Goal: Check status: Check status

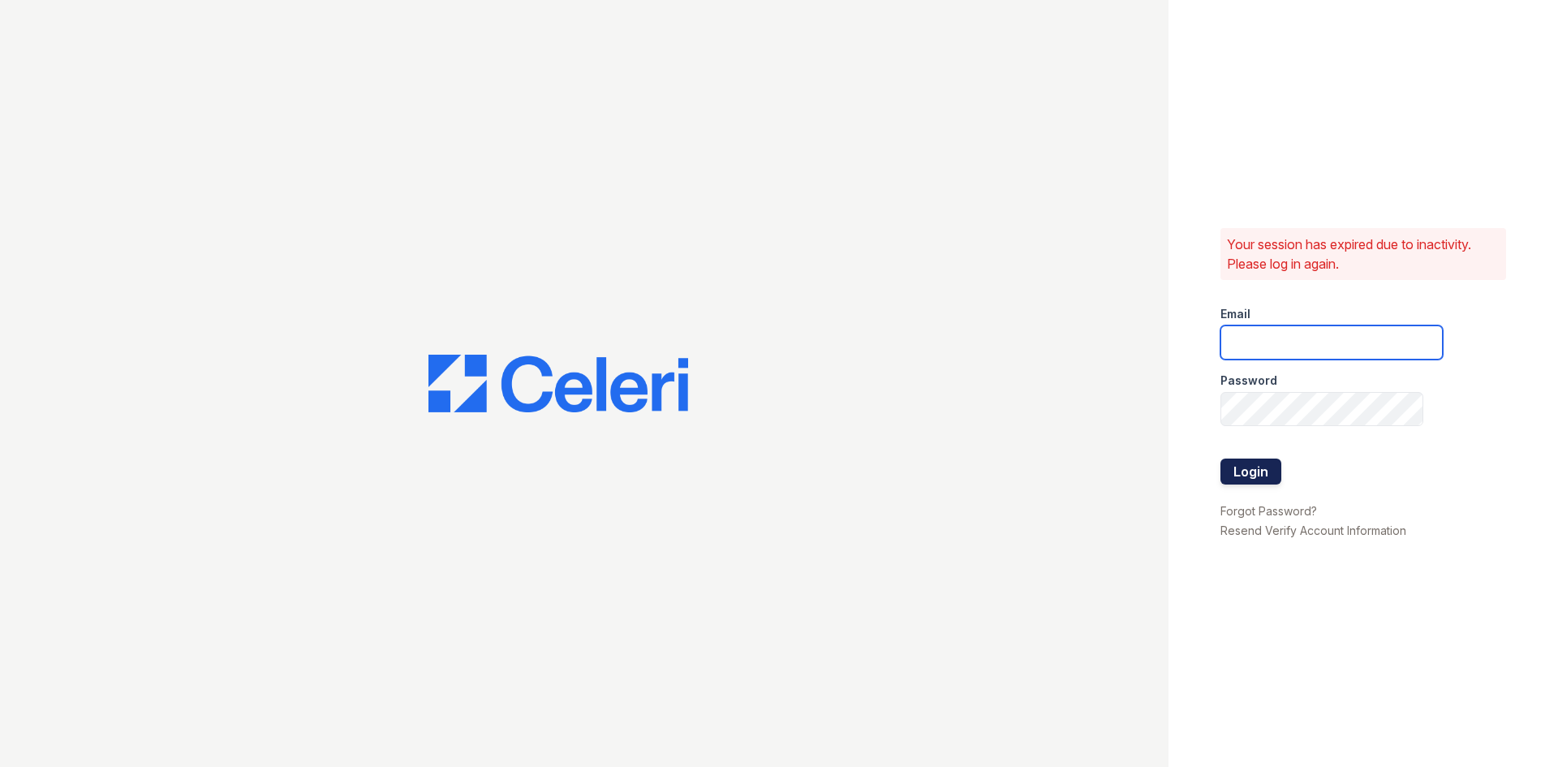
type input "[PERSON_NAME][EMAIL_ADDRESS][DOMAIN_NAME]"
click at [1227, 463] on button "Login" at bounding box center [1250, 471] width 61 height 26
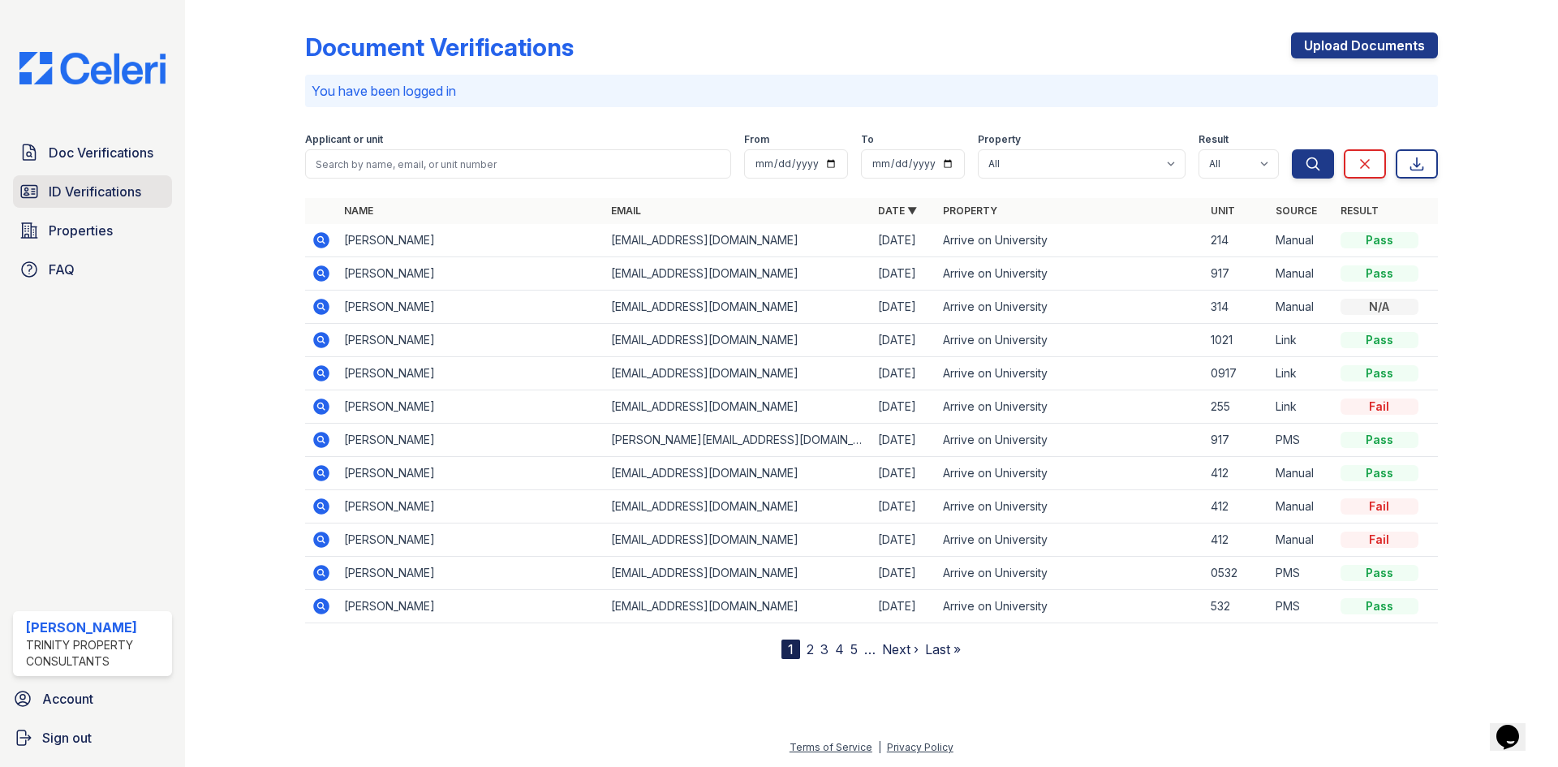
click at [119, 193] on span "ID Verifications" at bounding box center [95, 191] width 92 height 19
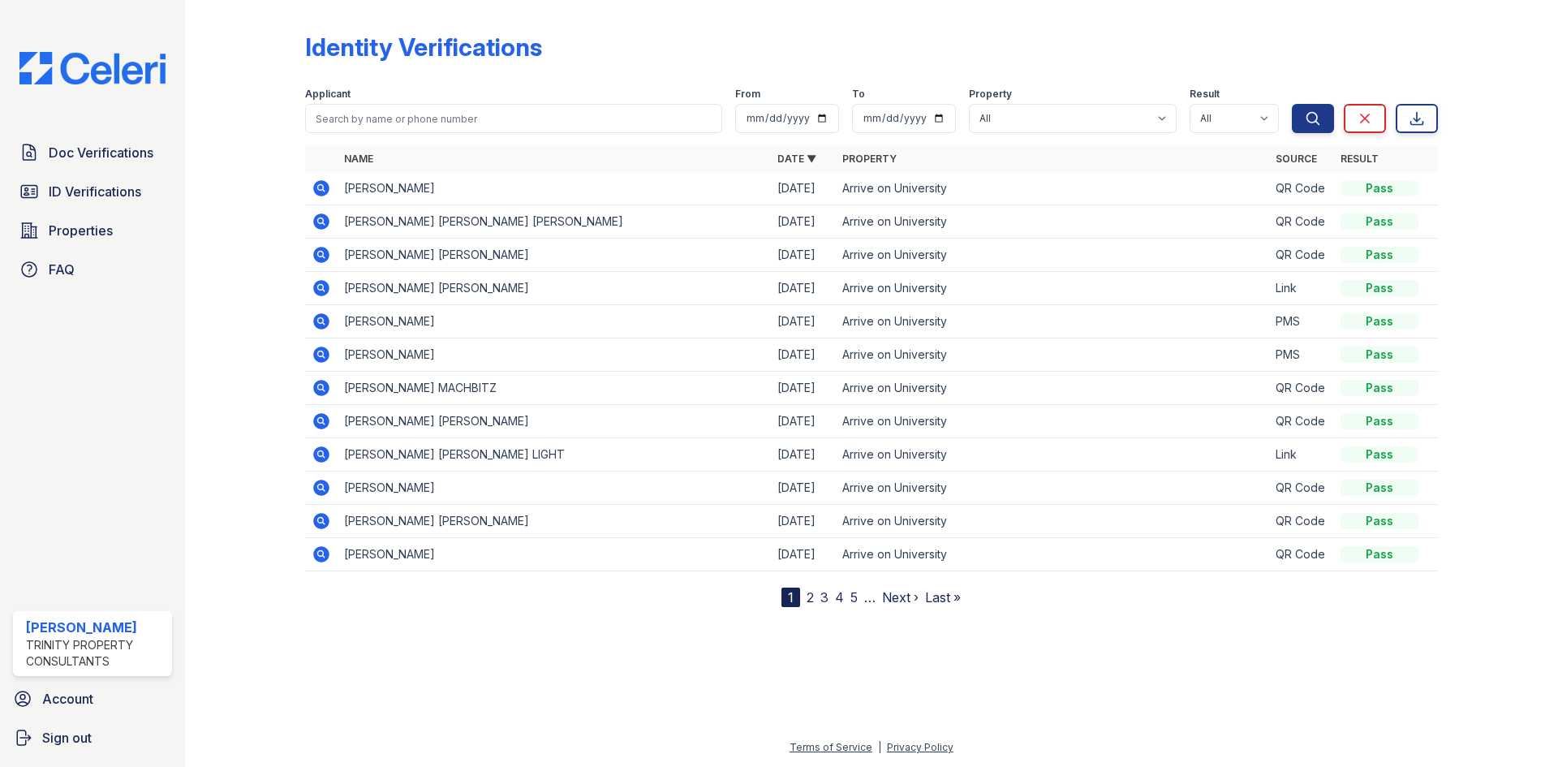
click at [321, 187] on icon at bounding box center [320, 187] width 4 height 4
